Goal: Information Seeking & Learning: Find specific page/section

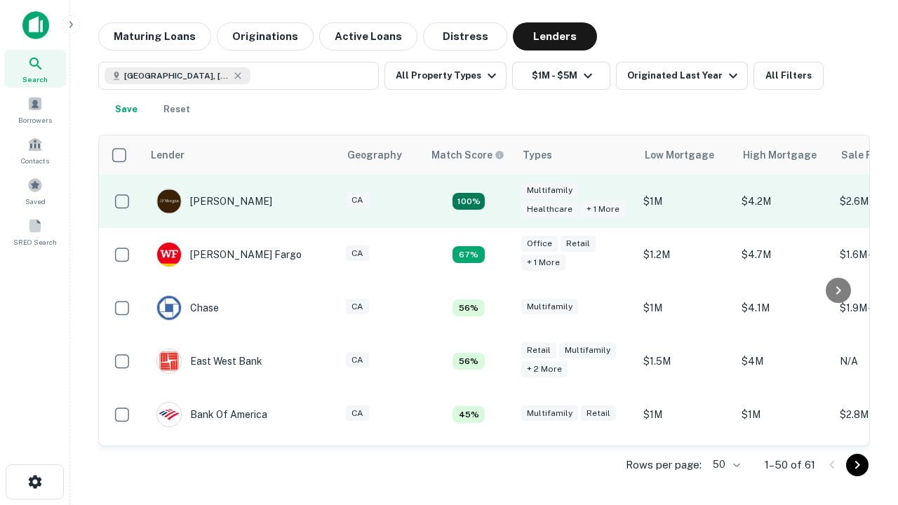
click at [498, 201] on td "100%" at bounding box center [468, 201] width 91 height 53
